Goal: Use online tool/utility: Utilize a website feature to perform a specific function

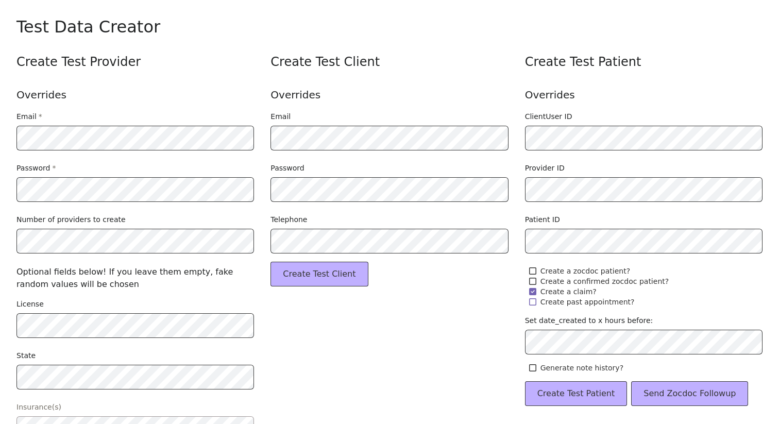
click at [528, 298] on label "Create past appointment?" at bounding box center [644, 302] width 238 height 10
click at [530, 295] on icon at bounding box center [532, 292] width 7 height 8
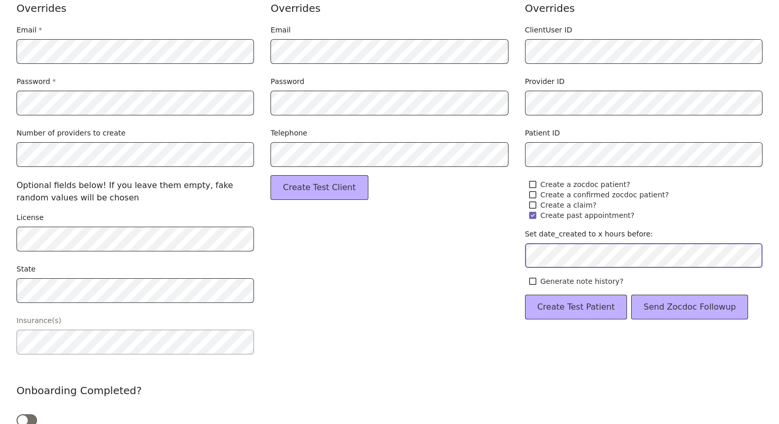
scroll to position [102, 0]
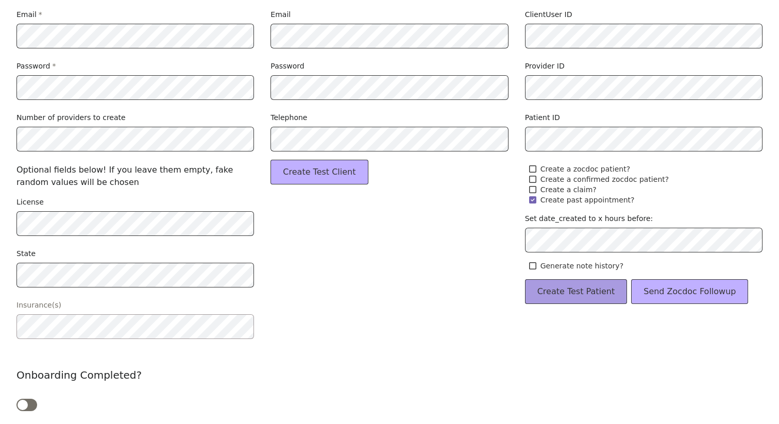
click at [603, 297] on button "Create Test Patient" at bounding box center [576, 291] width 103 height 25
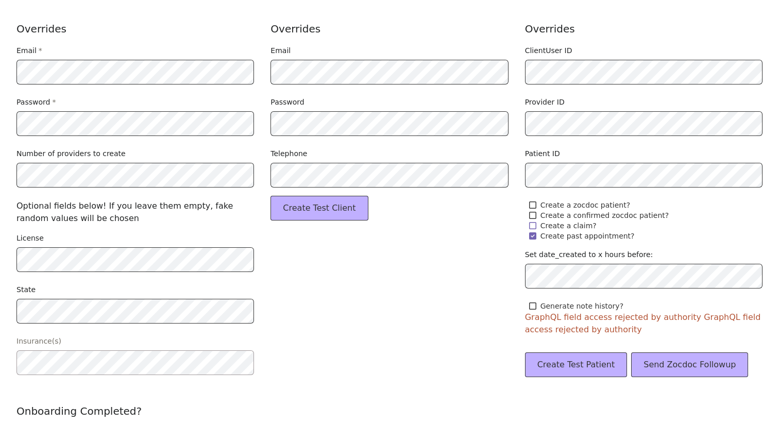
scroll to position [54, 0]
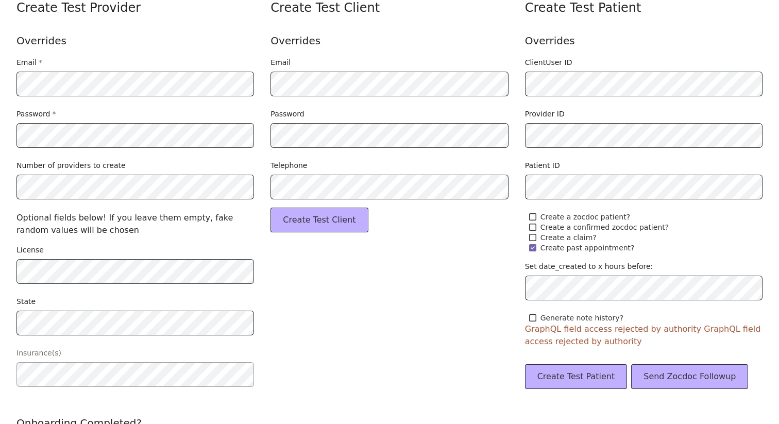
click at [532, 246] on icon at bounding box center [532, 247] width 7 height 7
click at [534, 246] on icon at bounding box center [532, 248] width 7 height 8
click at [549, 381] on button "Create Test Patient" at bounding box center [576, 376] width 103 height 25
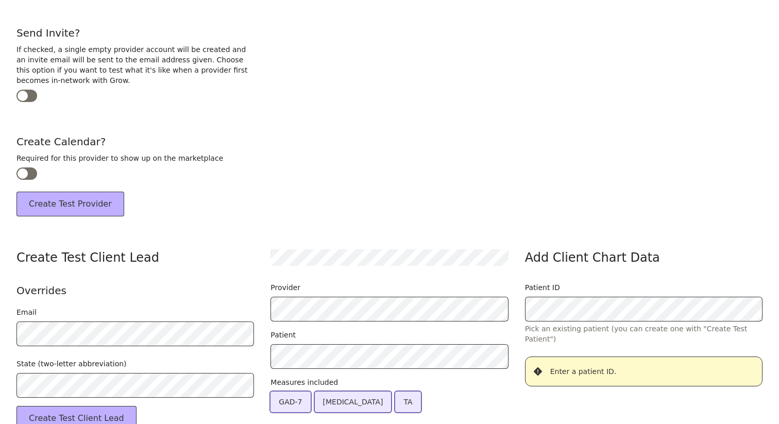
scroll to position [503, 0]
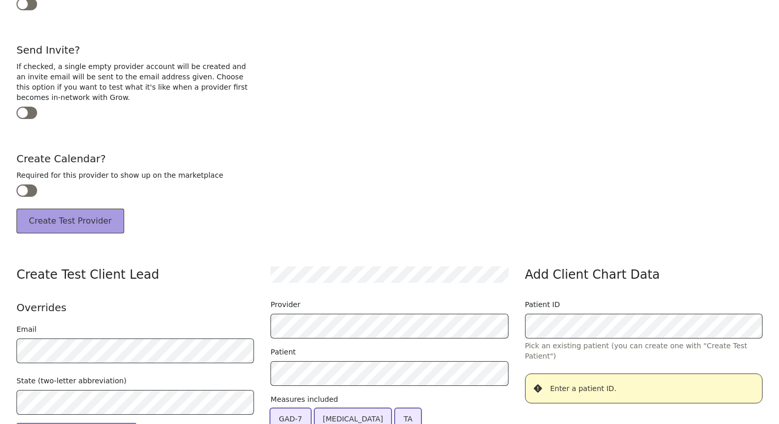
click at [111, 224] on button "Create Test Provider" at bounding box center [70, 221] width 108 height 25
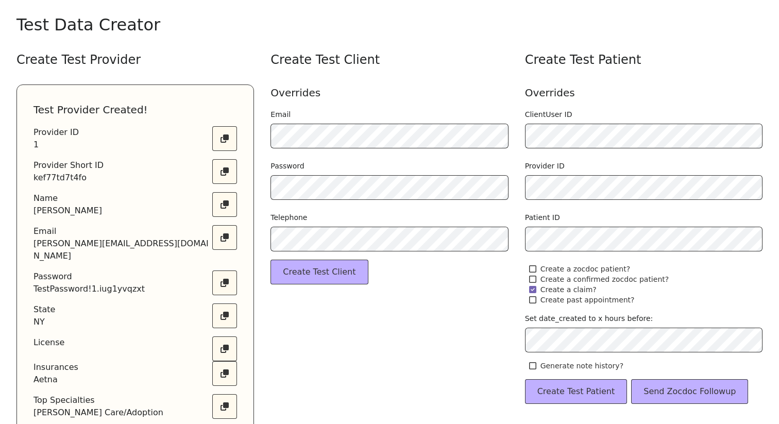
scroll to position [0, 0]
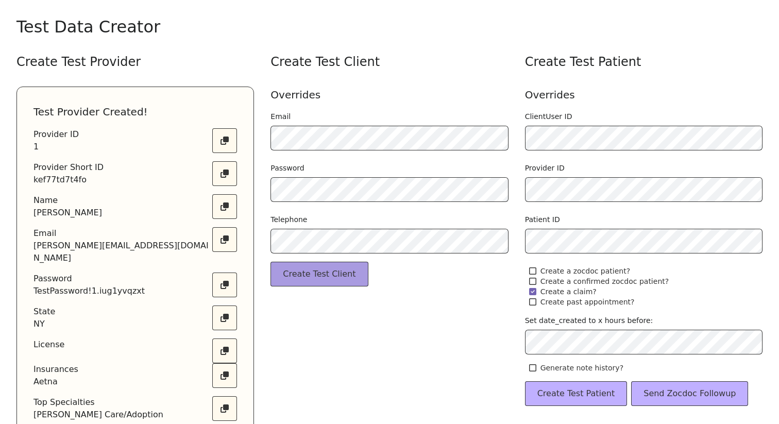
click at [293, 268] on button "Create Test Client" at bounding box center [319, 274] width 97 height 25
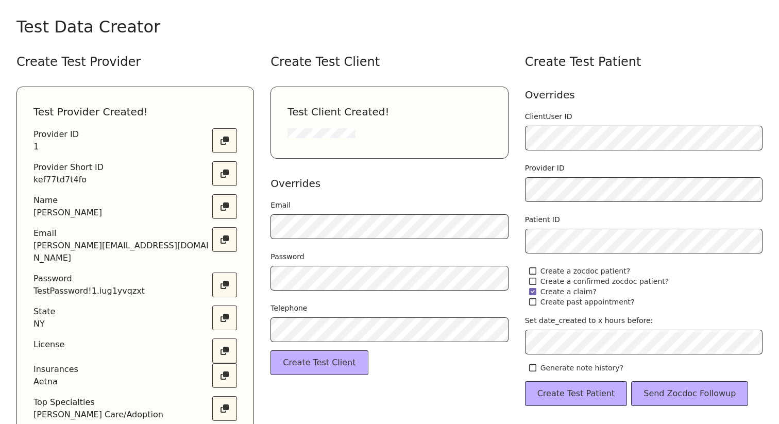
click at [598, 173] on div "Provider ID" at bounding box center [644, 182] width 238 height 39
click at [536, 304] on icon at bounding box center [532, 301] width 7 height 7
click at [566, 400] on button "Create Test Patient" at bounding box center [576, 393] width 103 height 25
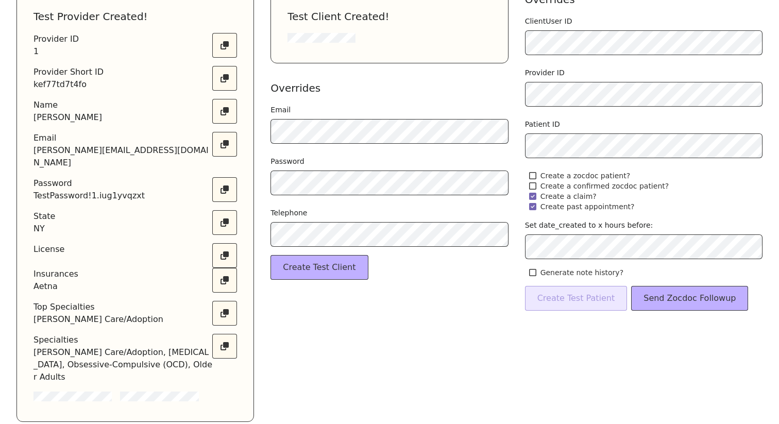
scroll to position [99, 0]
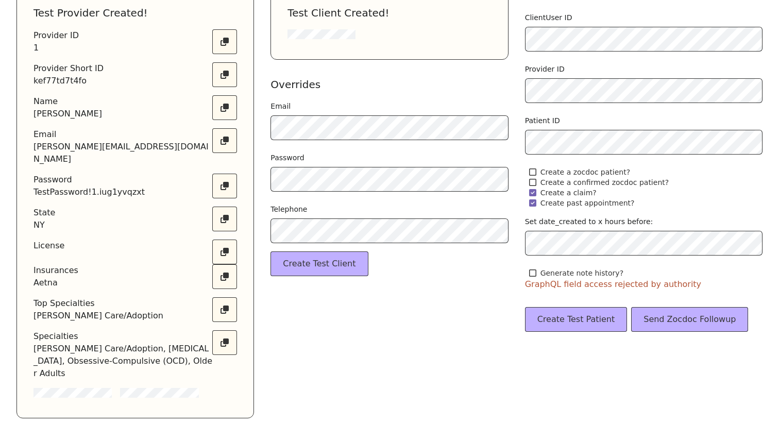
click at [532, 205] on icon at bounding box center [532, 202] width 7 height 7
